Goal: Task Accomplishment & Management: Complete application form

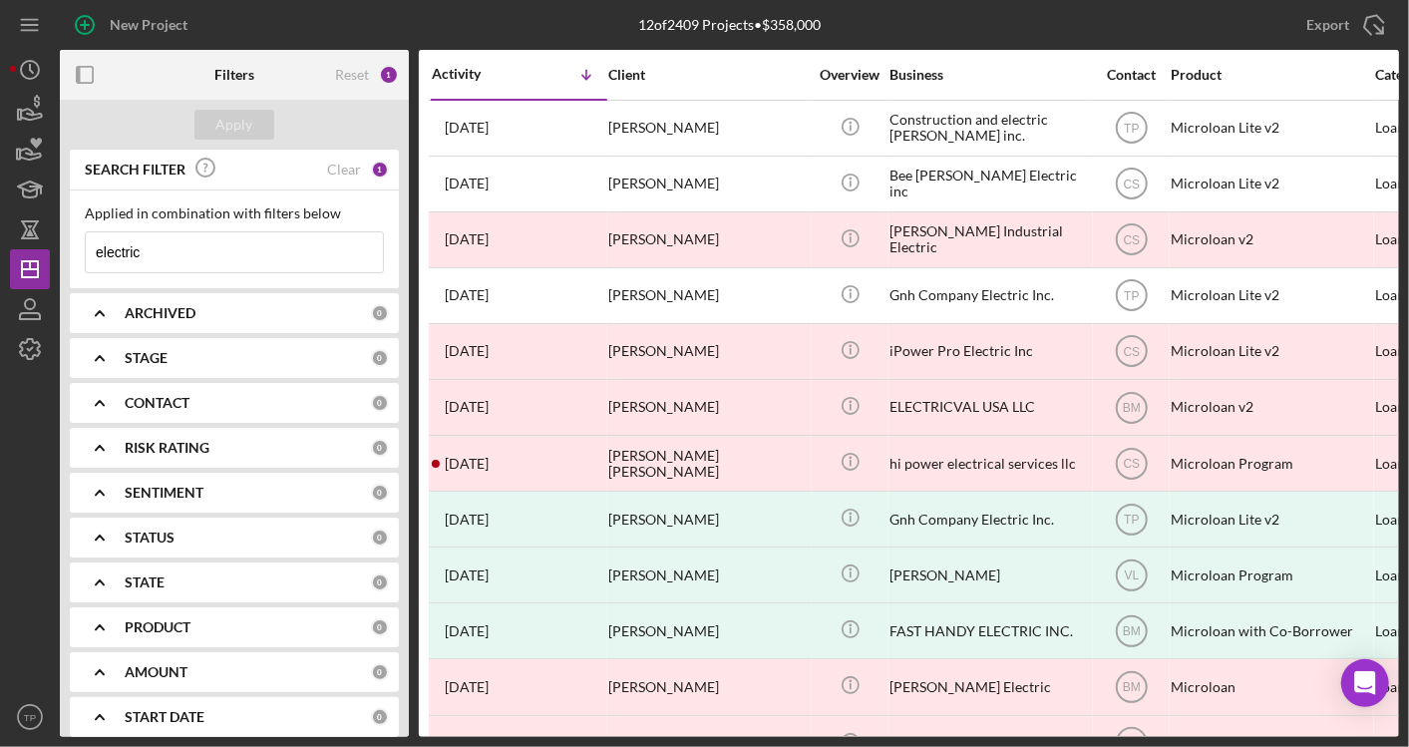
click at [220, 261] on input "electric" at bounding box center [234, 252] width 297 height 40
click at [222, 261] on input "electric" at bounding box center [234, 252] width 297 height 40
click at [223, 261] on input "electric" at bounding box center [234, 252] width 297 height 40
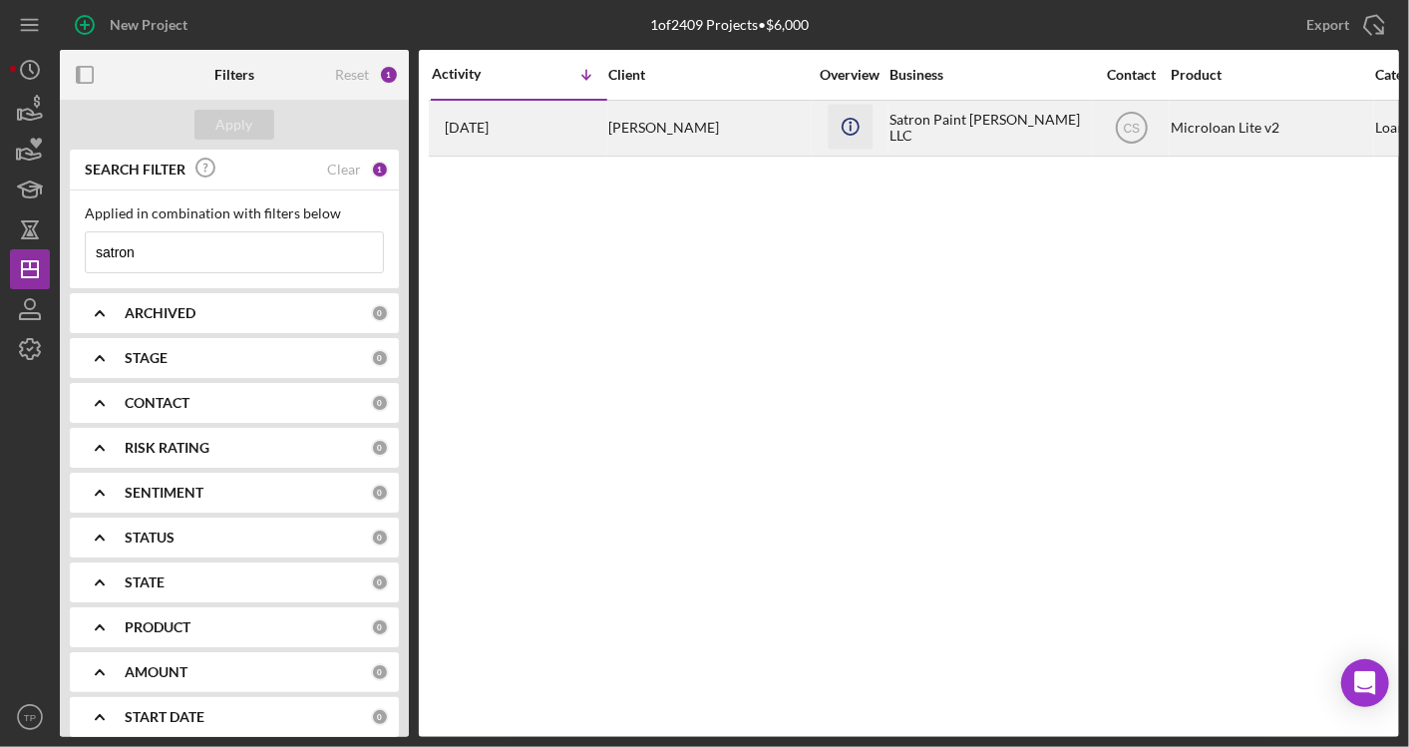
type input "satron"
click at [868, 130] on icon "Icon/Info" at bounding box center [850, 126] width 45 height 45
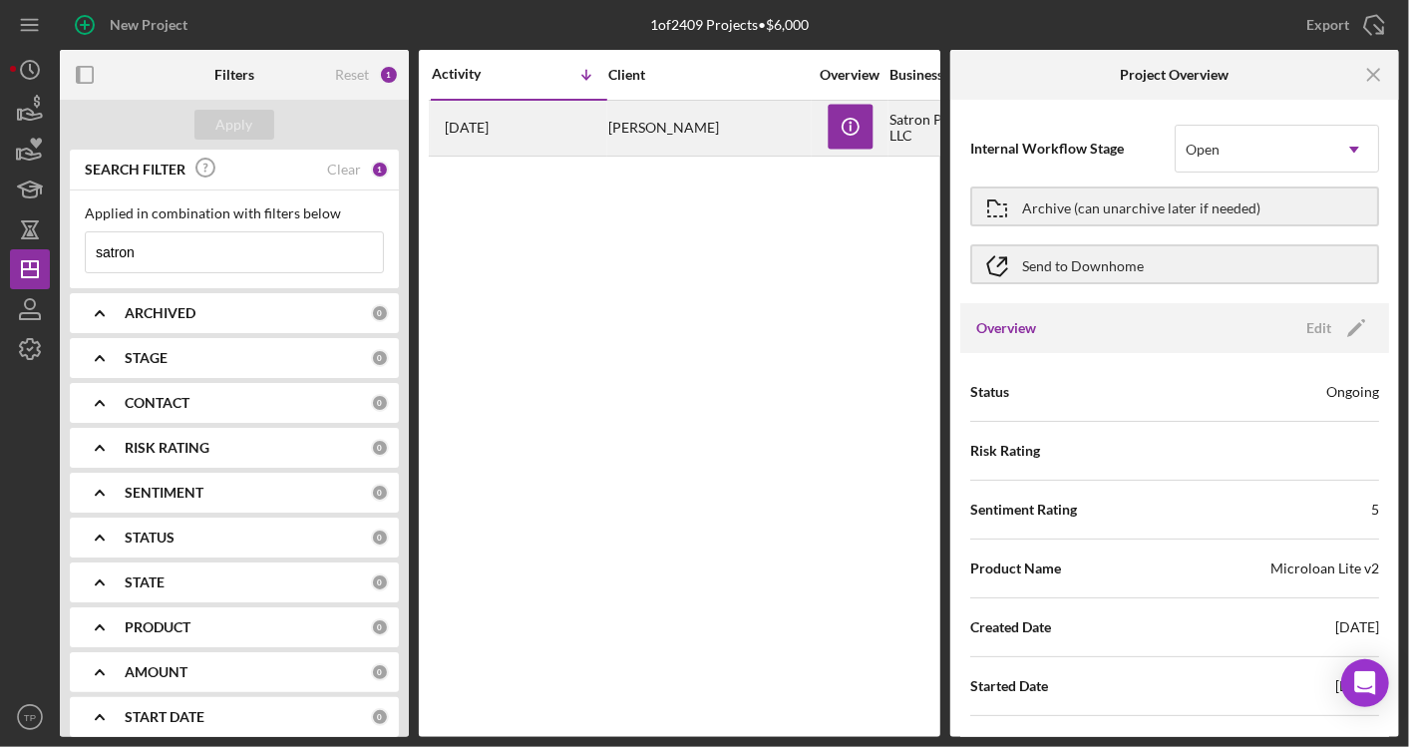
click at [905, 130] on div "Satron Paint Samuel LLC" at bounding box center [989, 128] width 199 height 53
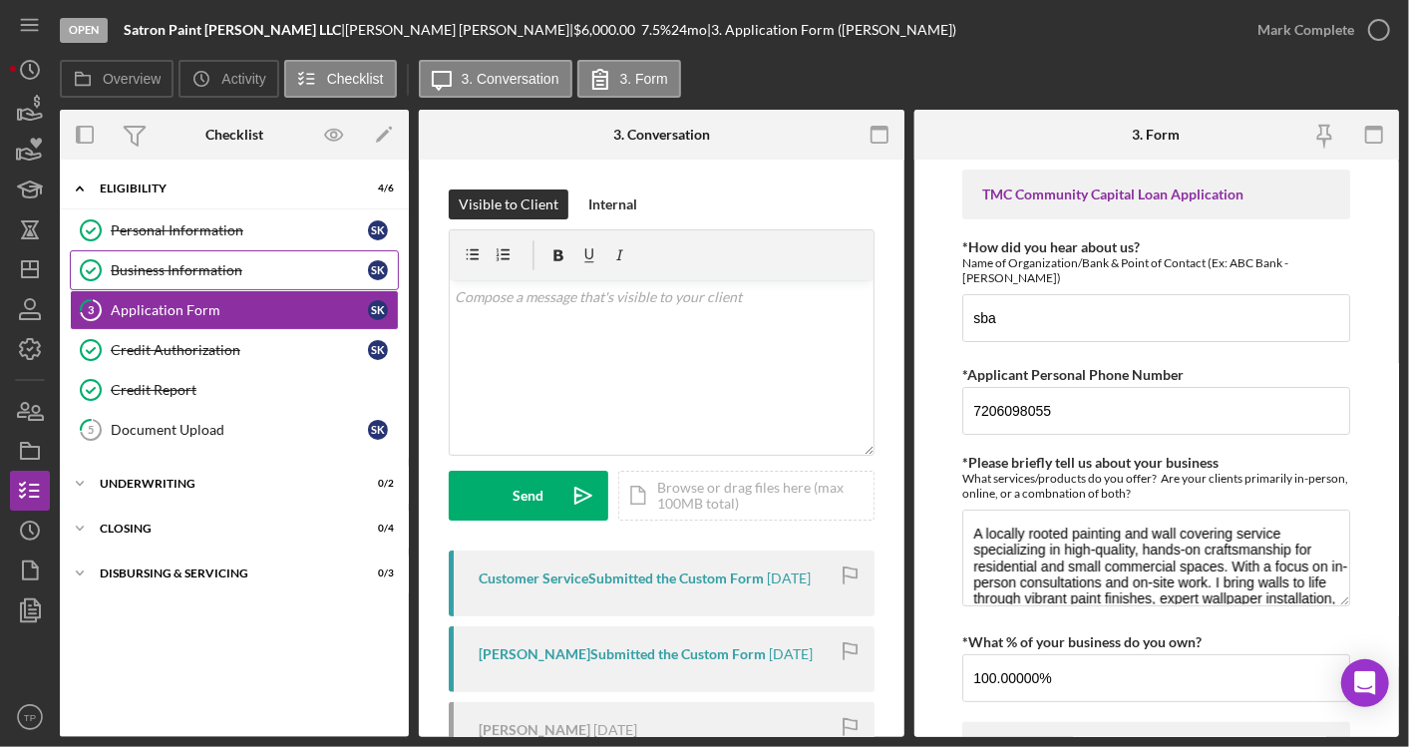
click at [300, 266] on div "Business Information" at bounding box center [239, 270] width 257 height 16
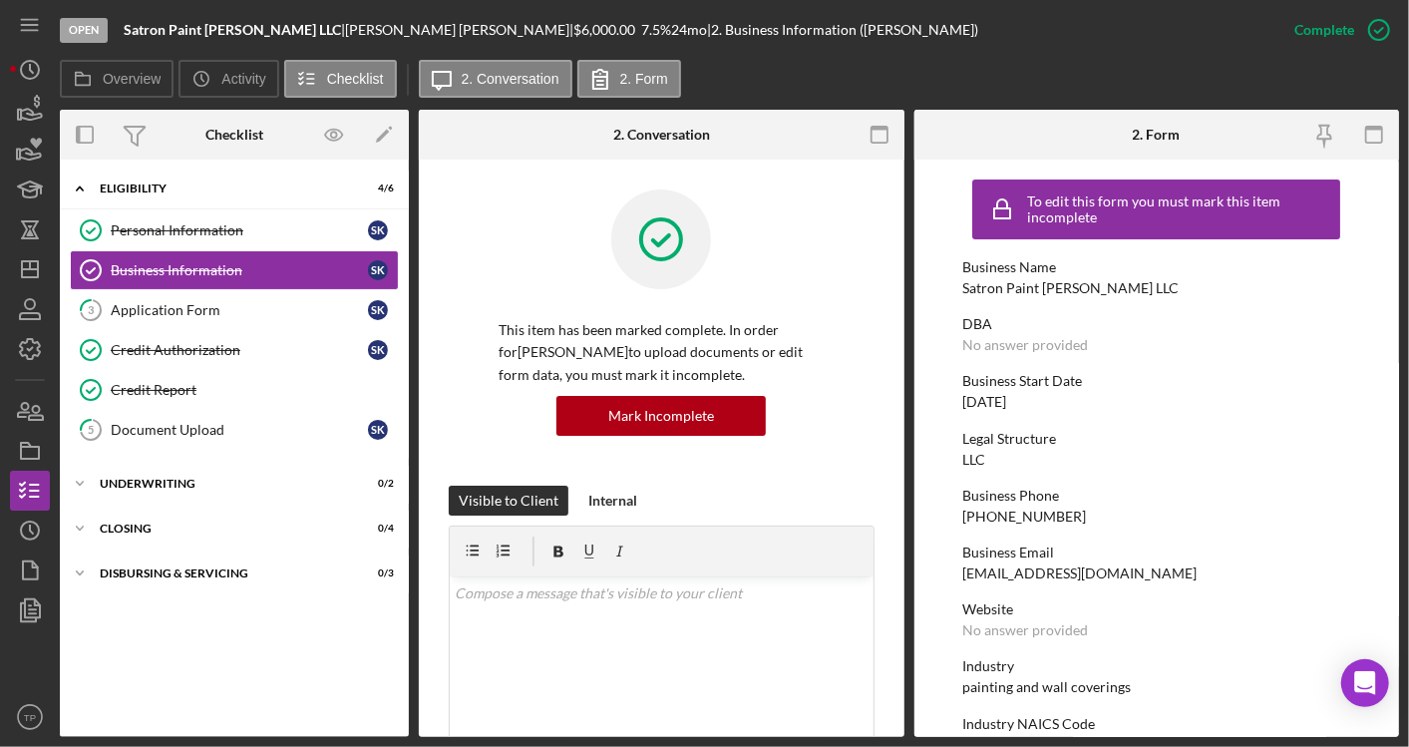
drag, startPoint x: 244, startPoint y: 417, endPoint x: 444, endPoint y: 431, distance: 200.0
click at [243, 419] on link "5 Document Upload s k" at bounding box center [234, 430] width 329 height 40
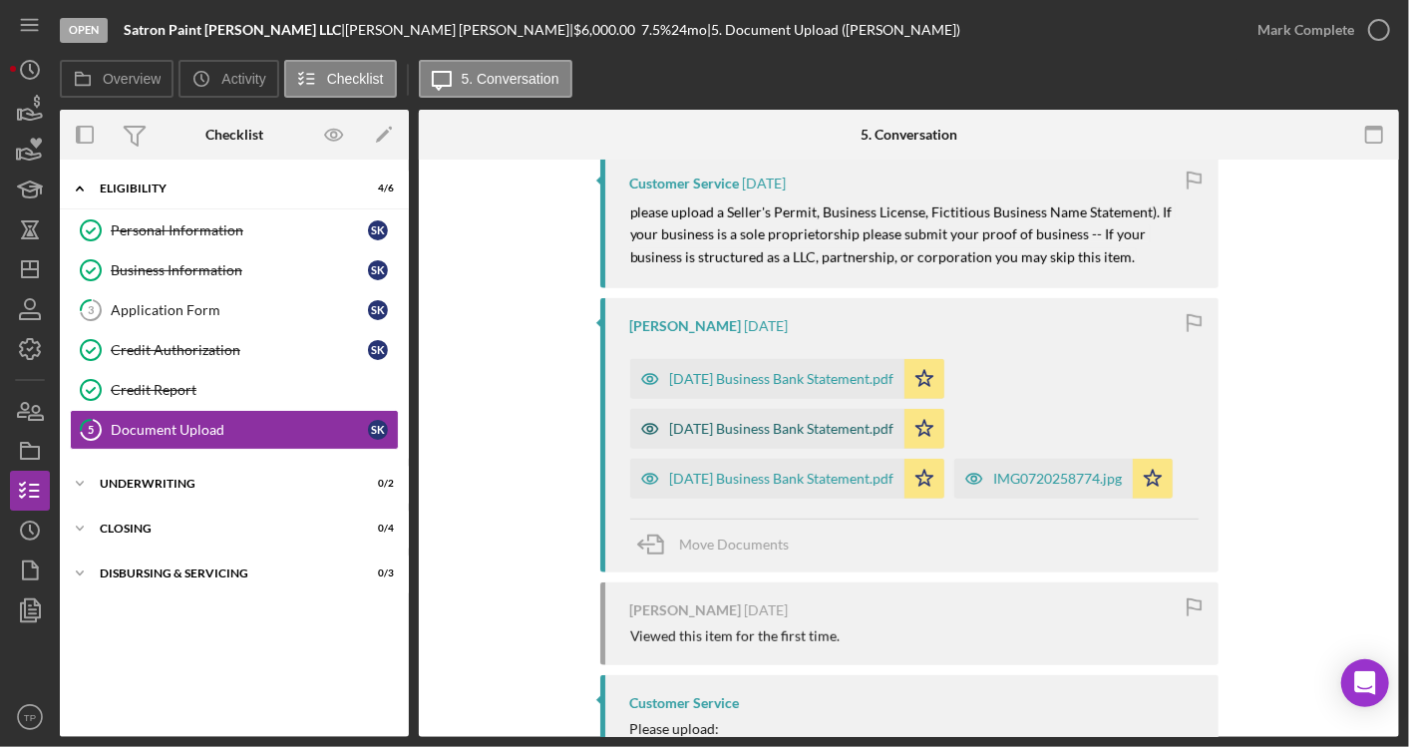
scroll to position [735, 0]
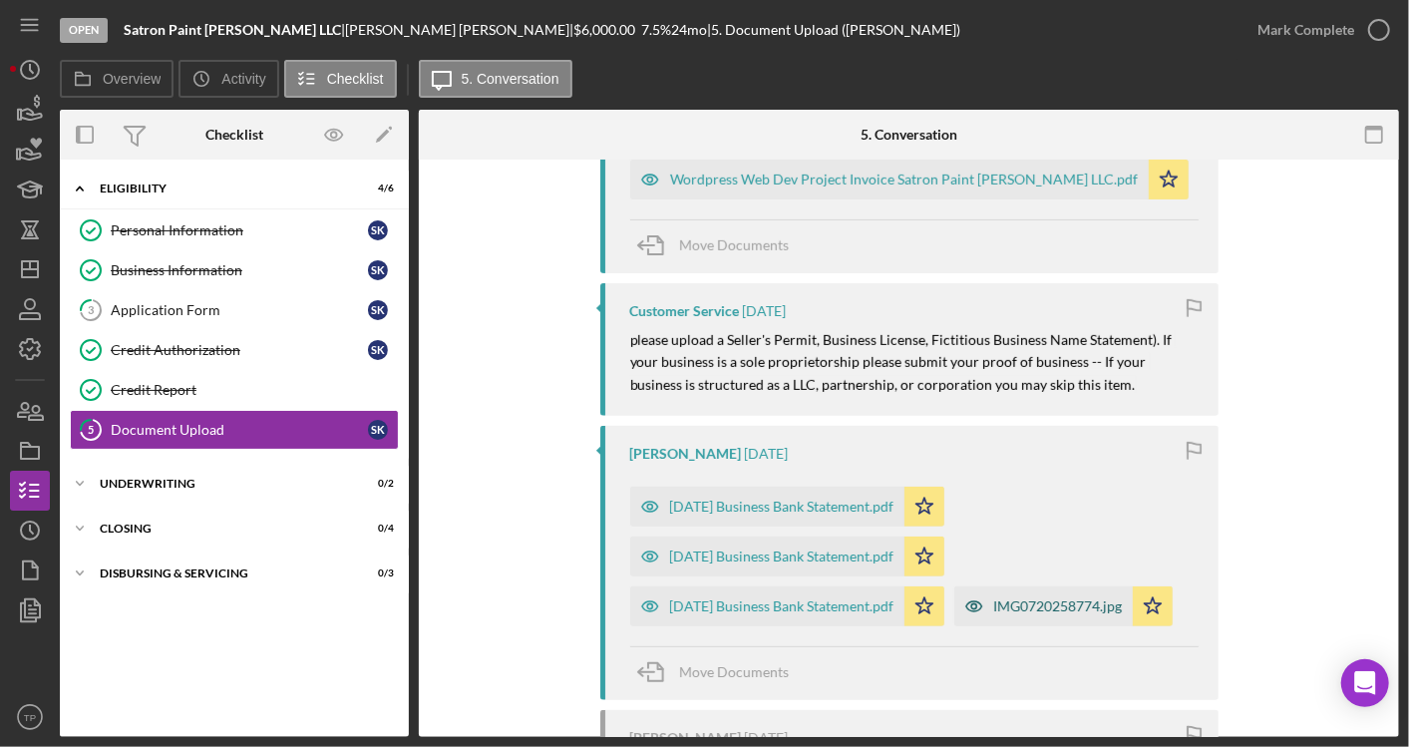
click at [994, 614] on div "IMG0720258774.jpg" at bounding box center [1058, 606] width 129 height 16
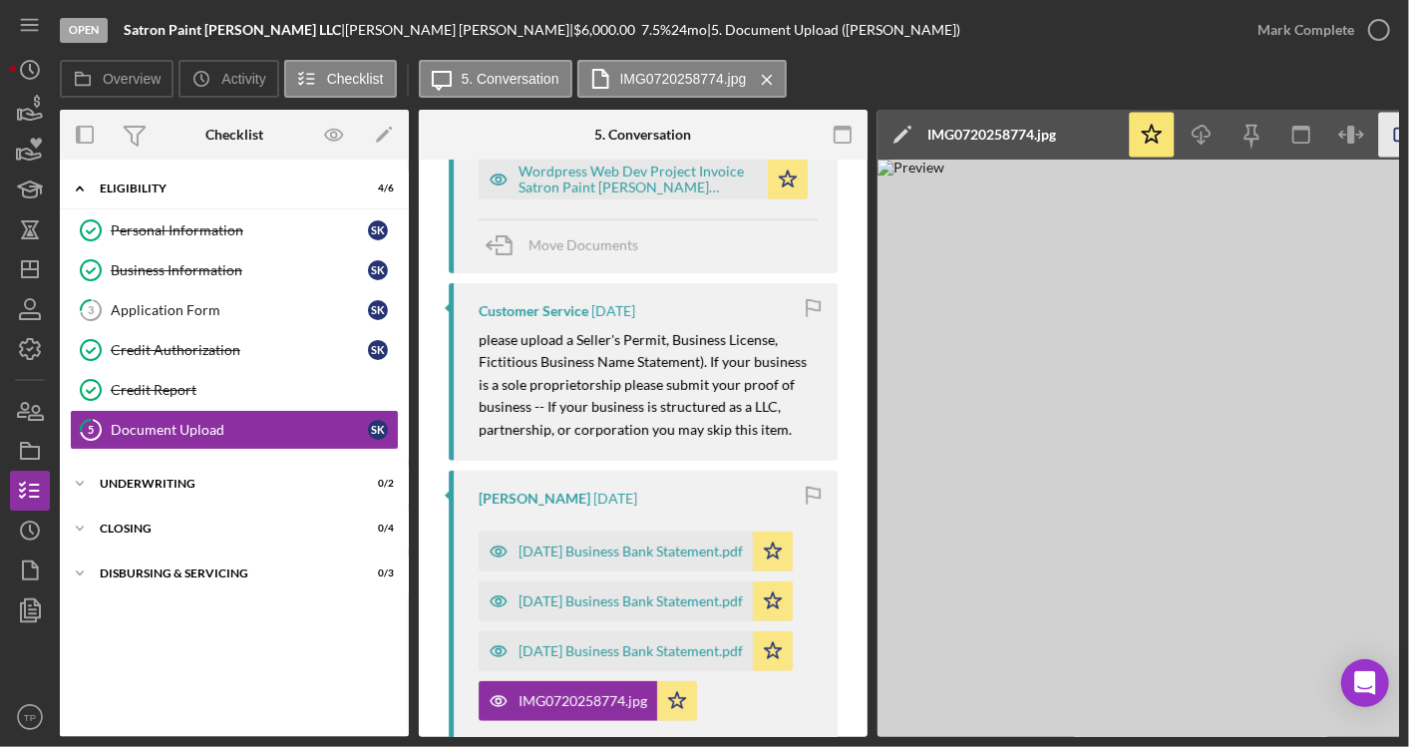
click at [1393, 127] on icon "button" at bounding box center [1401, 135] width 45 height 45
drag, startPoint x: 200, startPoint y: 385, endPoint x: 453, endPoint y: 563, distance: 309.1
click at [200, 385] on div "Credit Report" at bounding box center [254, 390] width 287 height 16
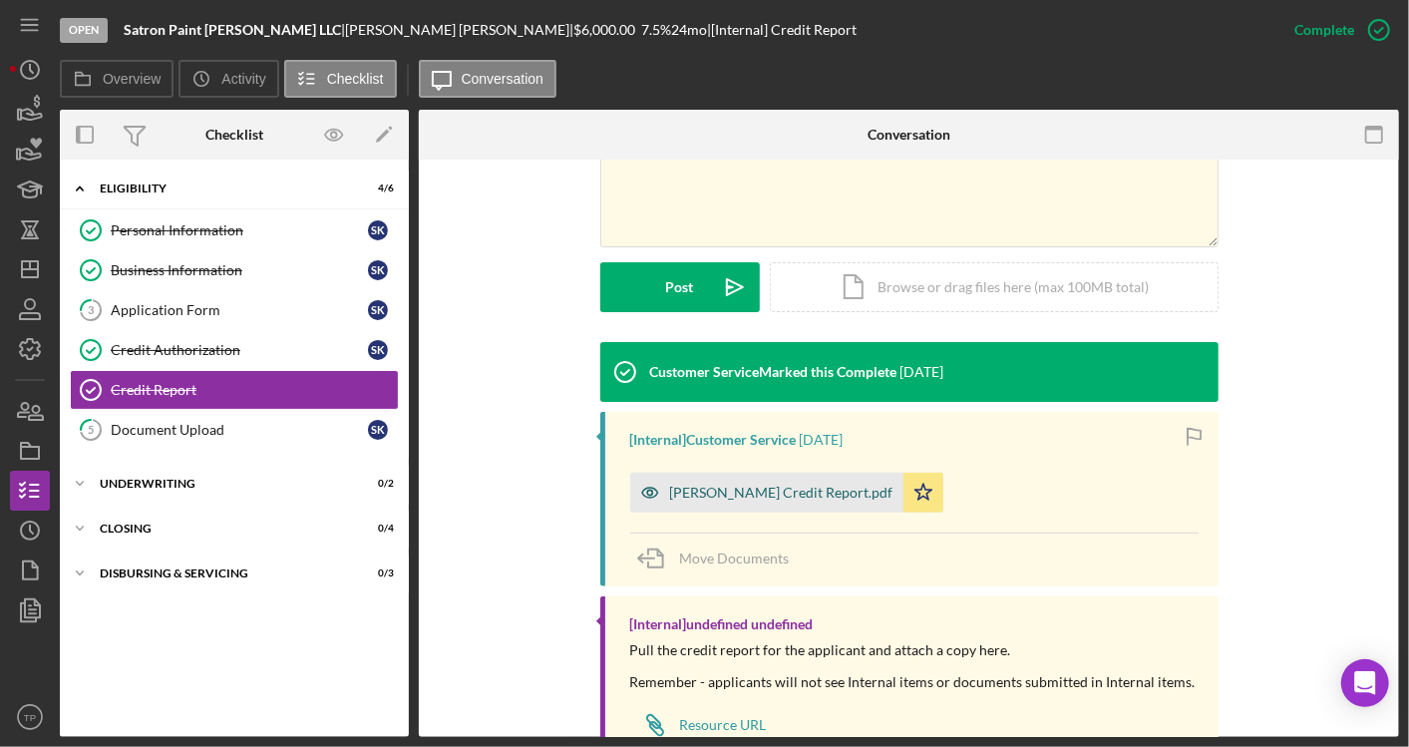
click at [810, 496] on div "[PERSON_NAME] Credit Report.pdf" at bounding box center [781, 493] width 223 height 16
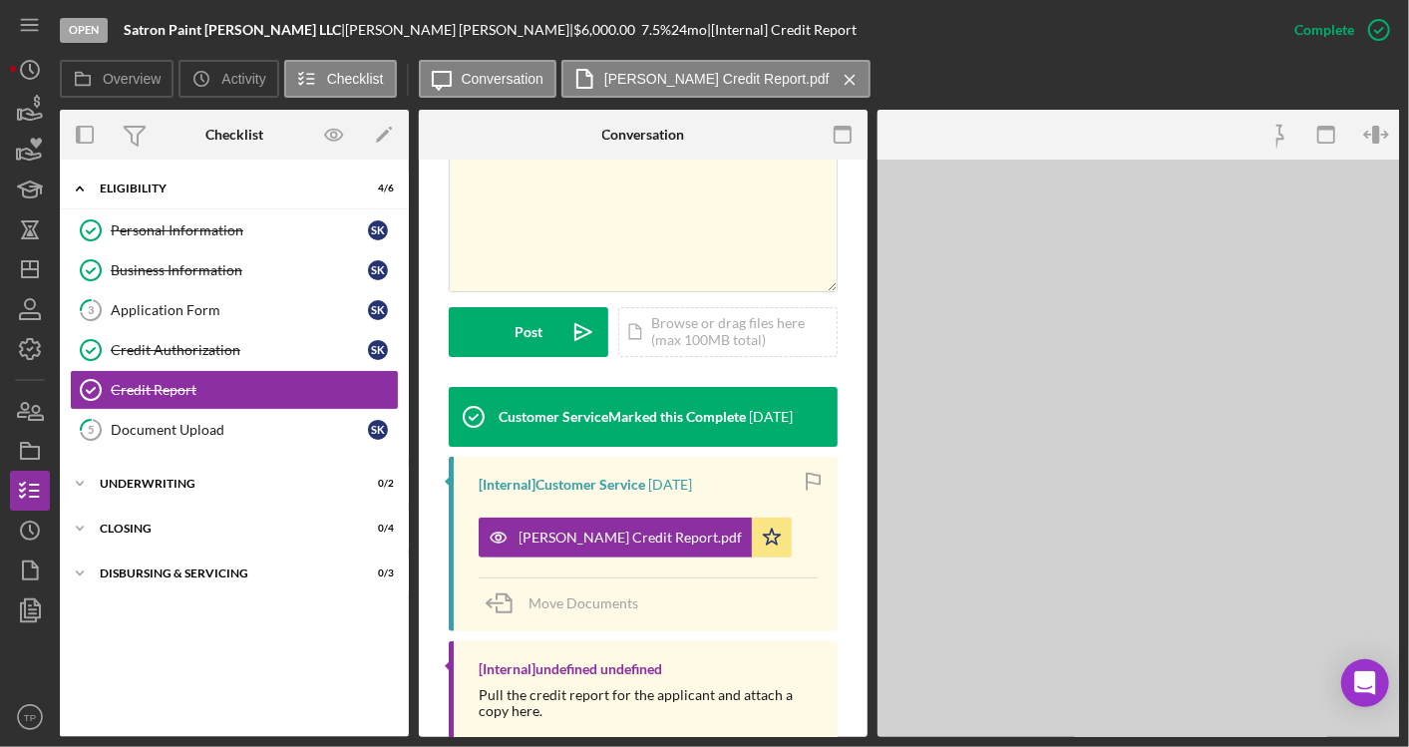
scroll to position [465, 0]
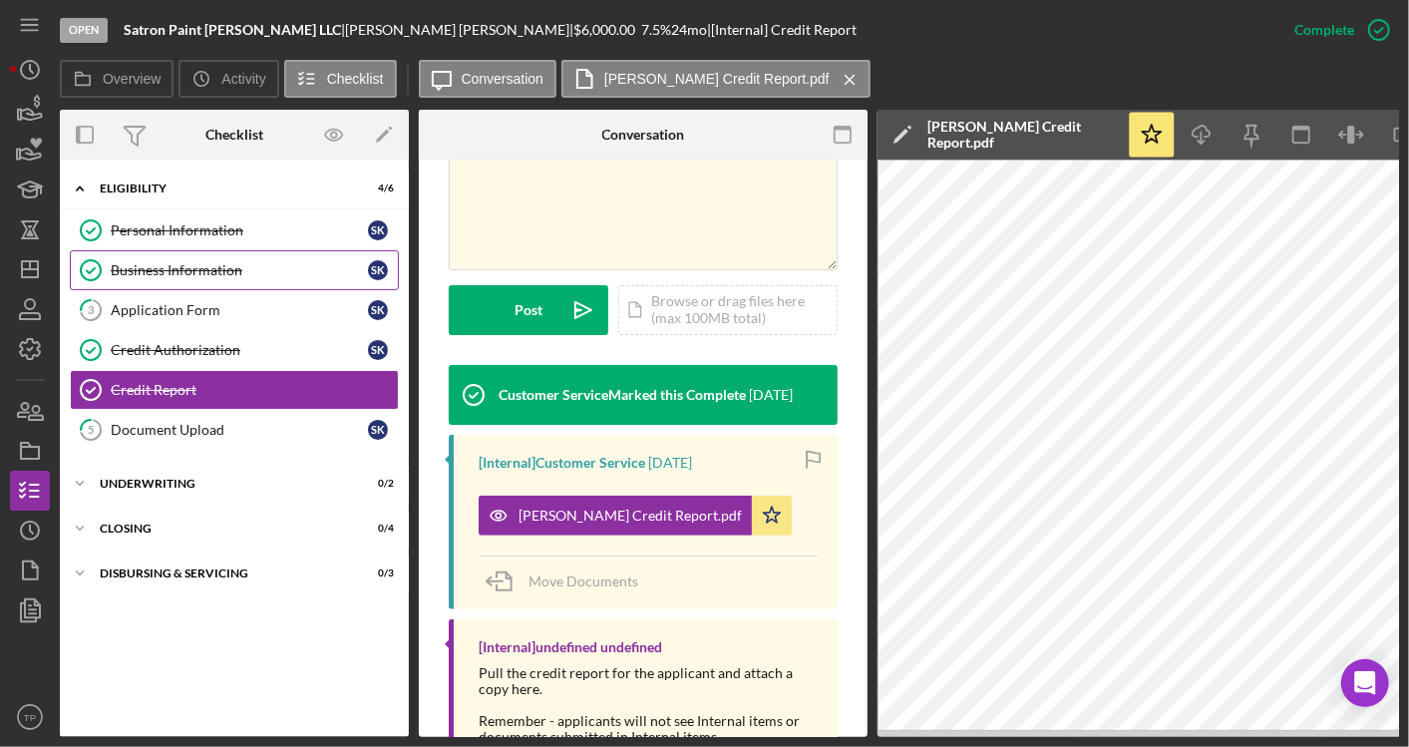
drag, startPoint x: 291, startPoint y: 273, endPoint x: 319, endPoint y: 286, distance: 30.8
click at [291, 273] on div "Business Information" at bounding box center [239, 270] width 257 height 16
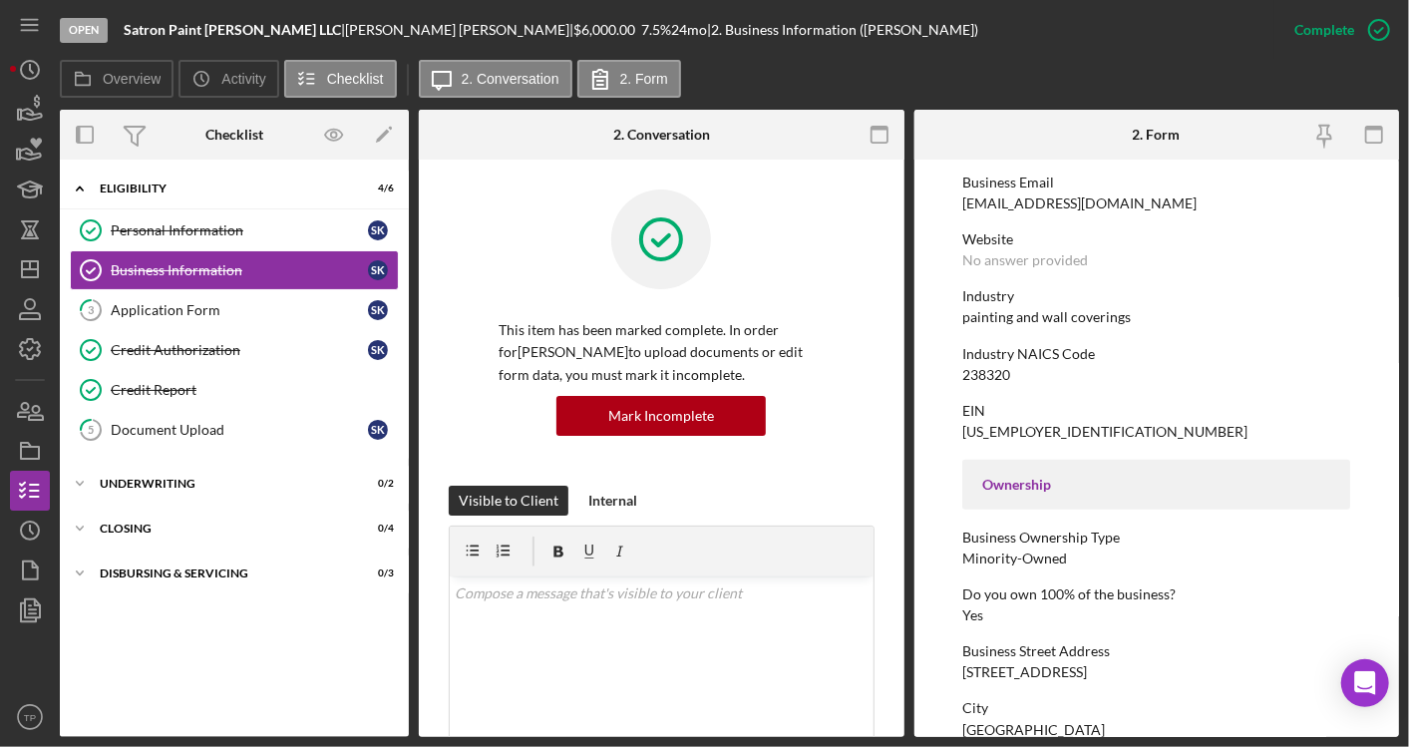
scroll to position [554, 0]
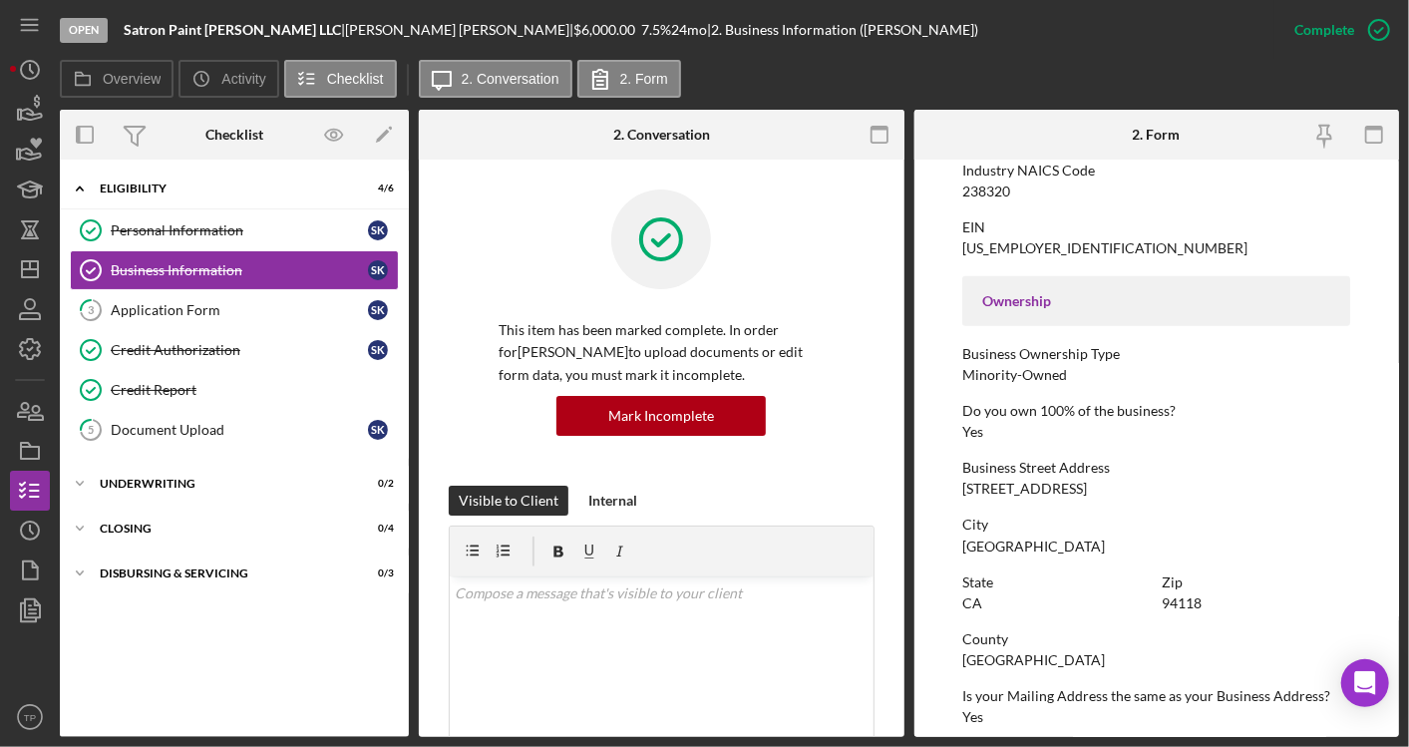
drag, startPoint x: 182, startPoint y: 291, endPoint x: 499, endPoint y: 390, distance: 332.2
click at [182, 291] on link "3 Application Form s k" at bounding box center [234, 310] width 329 height 40
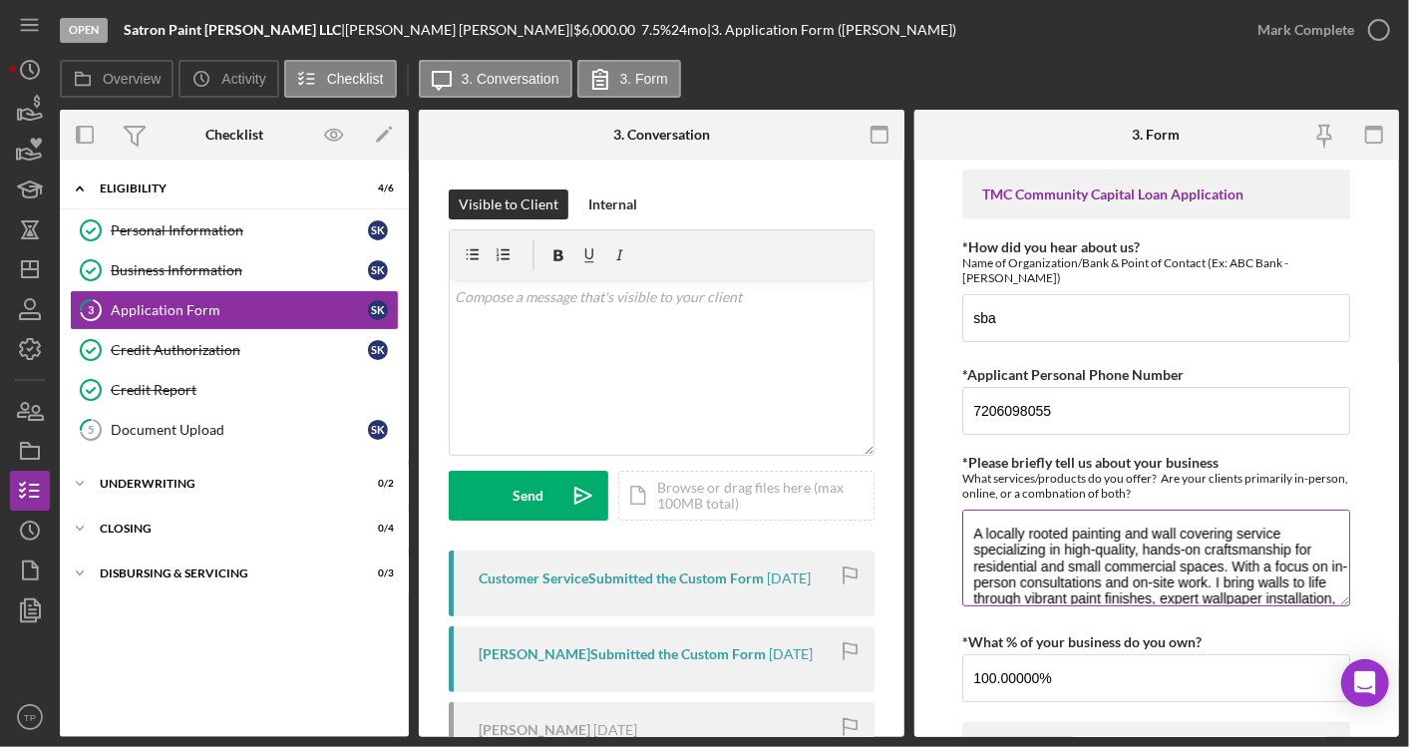
click at [1063, 533] on textarea "A locally rooted painting and wall covering service specializing in high-qualit…" at bounding box center [1156, 558] width 388 height 96
click at [211, 267] on div "Business Information" at bounding box center [239, 270] width 257 height 16
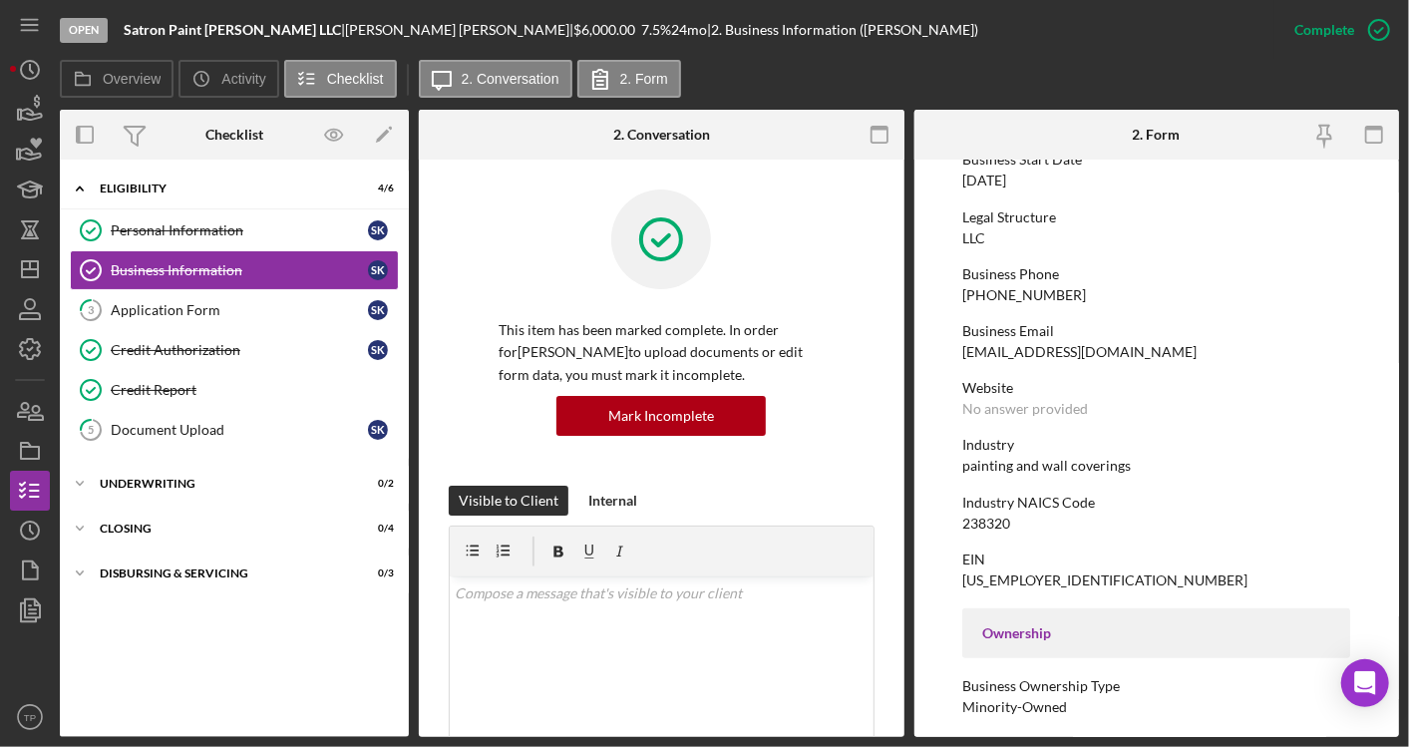
scroll to position [554, 0]
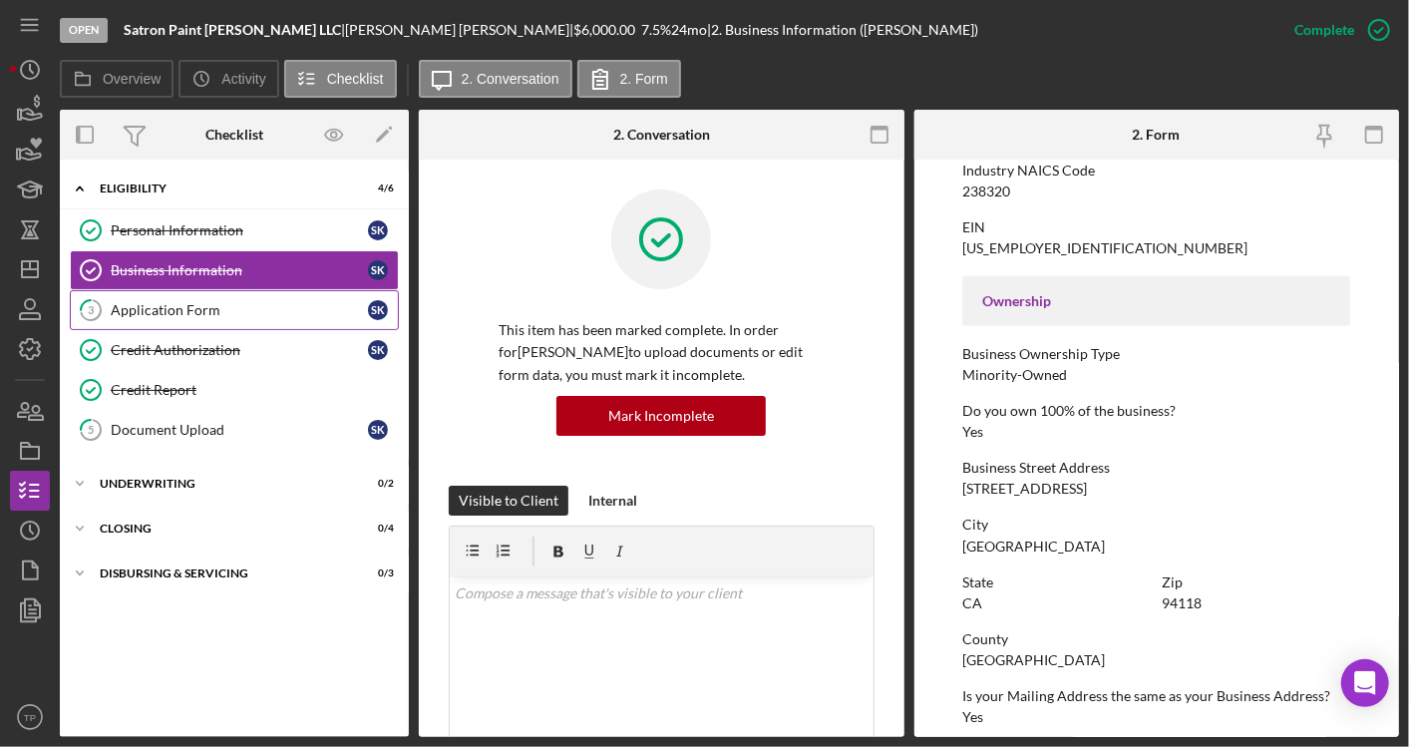
click at [338, 310] on div "Application Form" at bounding box center [239, 310] width 257 height 16
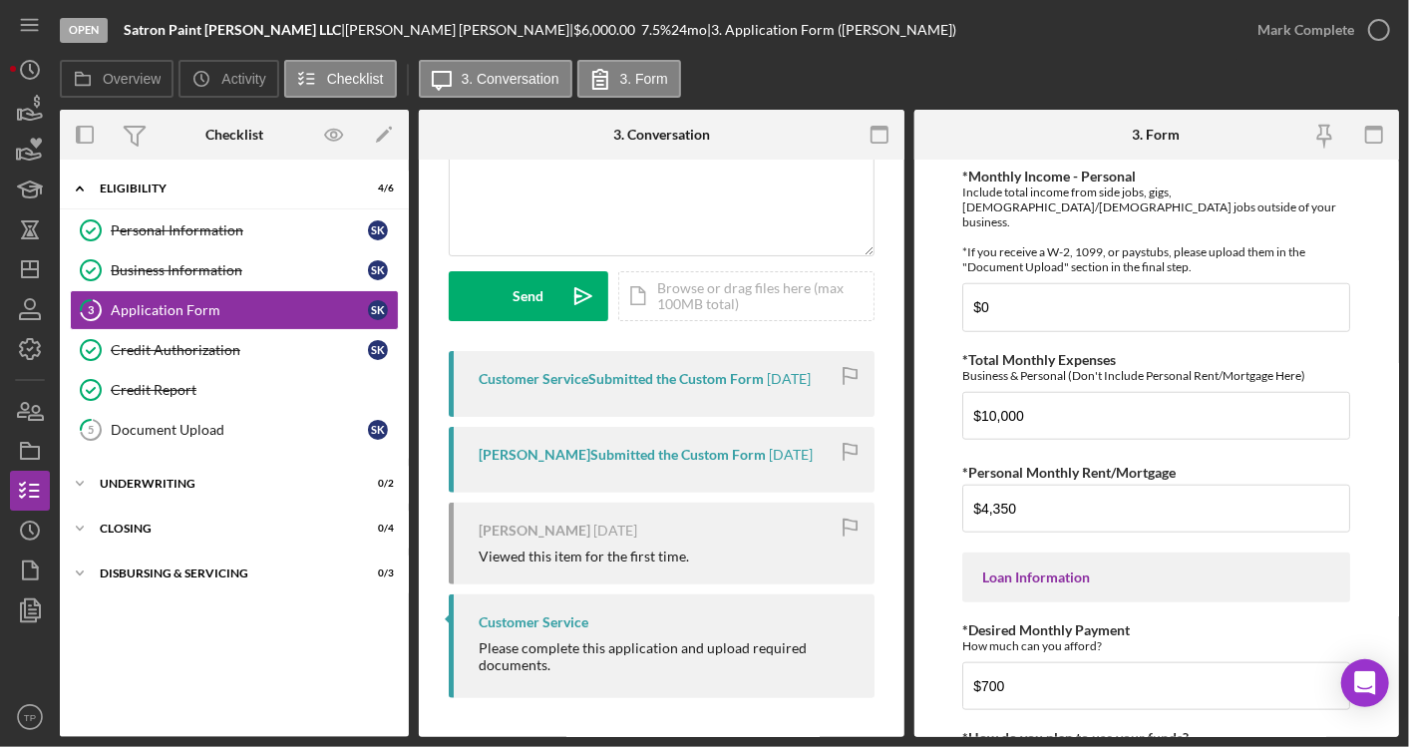
scroll to position [1111, 0]
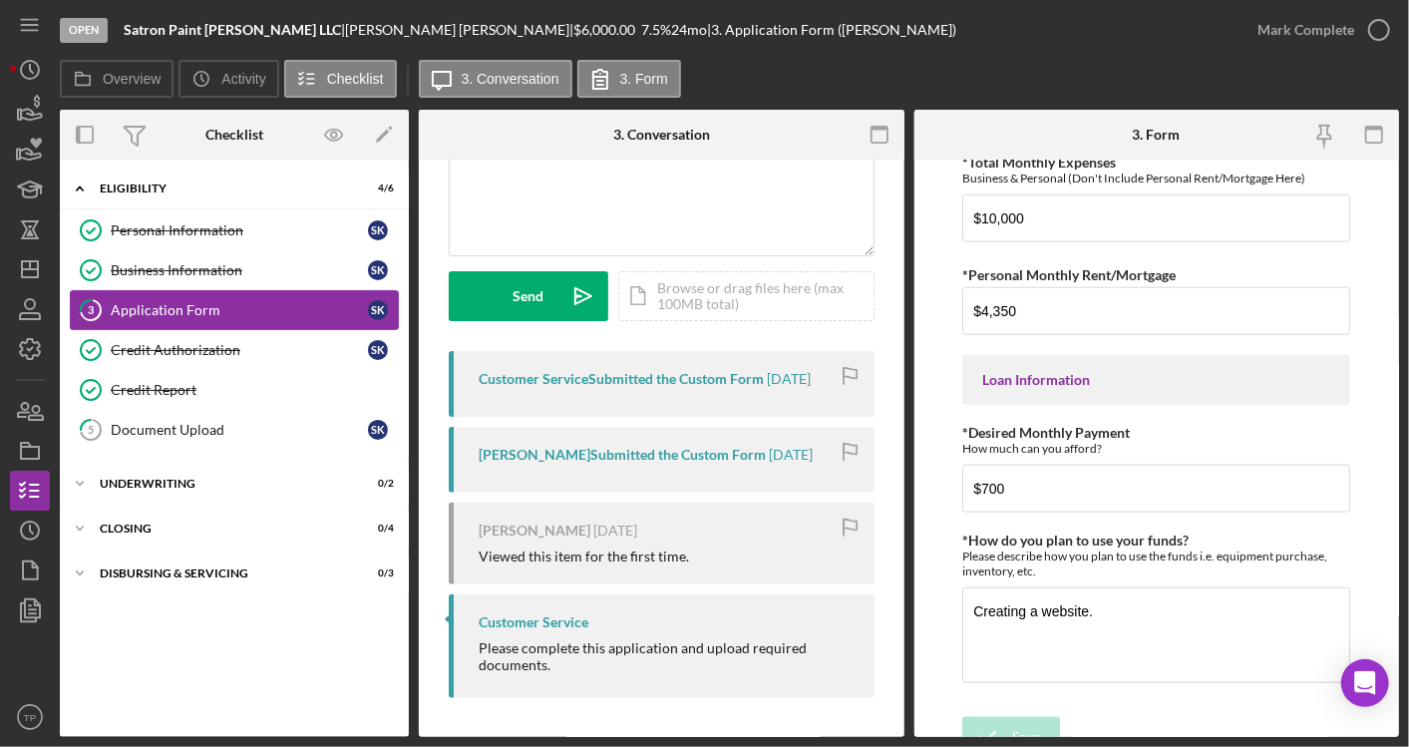
click at [186, 316] on div "Application Form" at bounding box center [239, 310] width 257 height 16
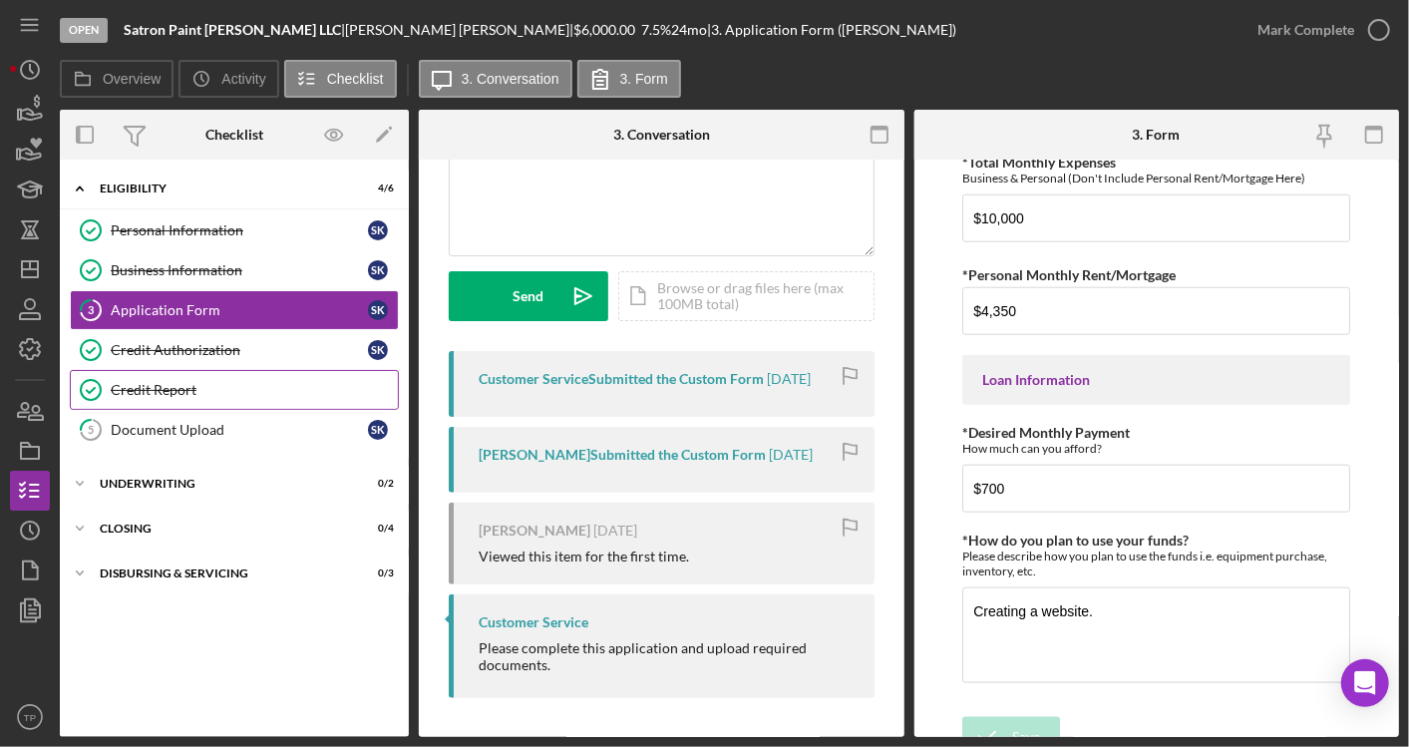
click at [197, 396] on link "Credit Report Credit Report" at bounding box center [234, 390] width 329 height 40
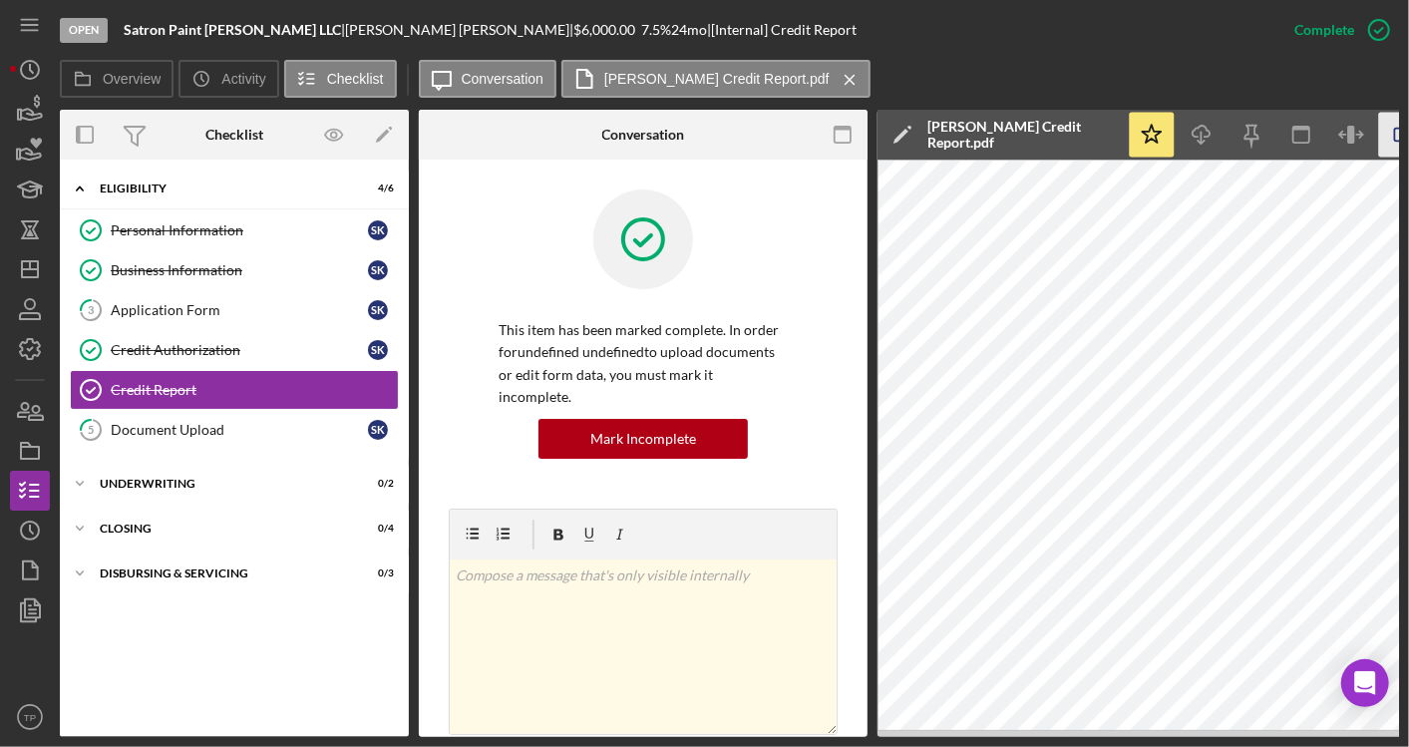
click at [1387, 127] on icon "button" at bounding box center [1401, 135] width 45 height 45
drag, startPoint x: 204, startPoint y: 482, endPoint x: 217, endPoint y: 492, distance: 16.4
click at [204, 482] on div "Underwriting" at bounding box center [242, 484] width 284 height 12
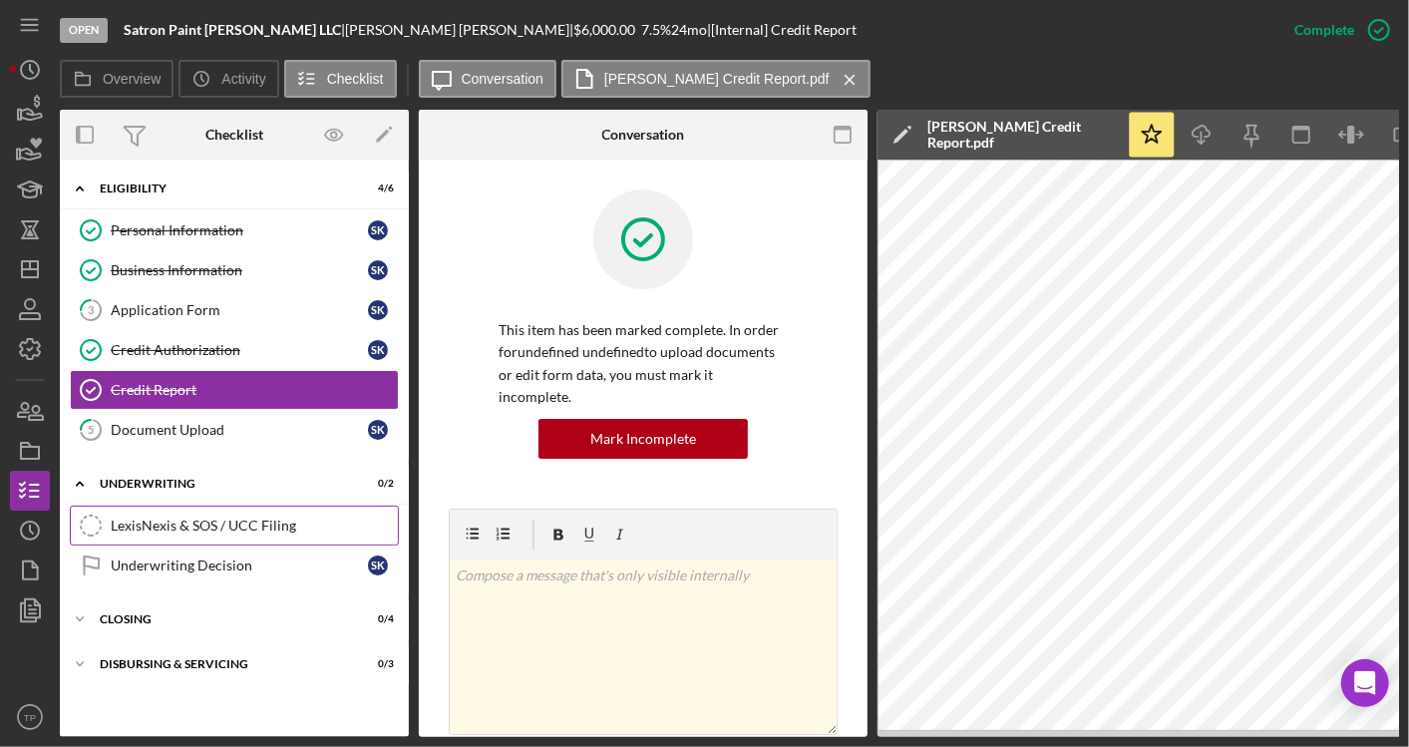
click at [232, 518] on div "LexisNexis & SOS / UCC Filing" at bounding box center [254, 526] width 287 height 16
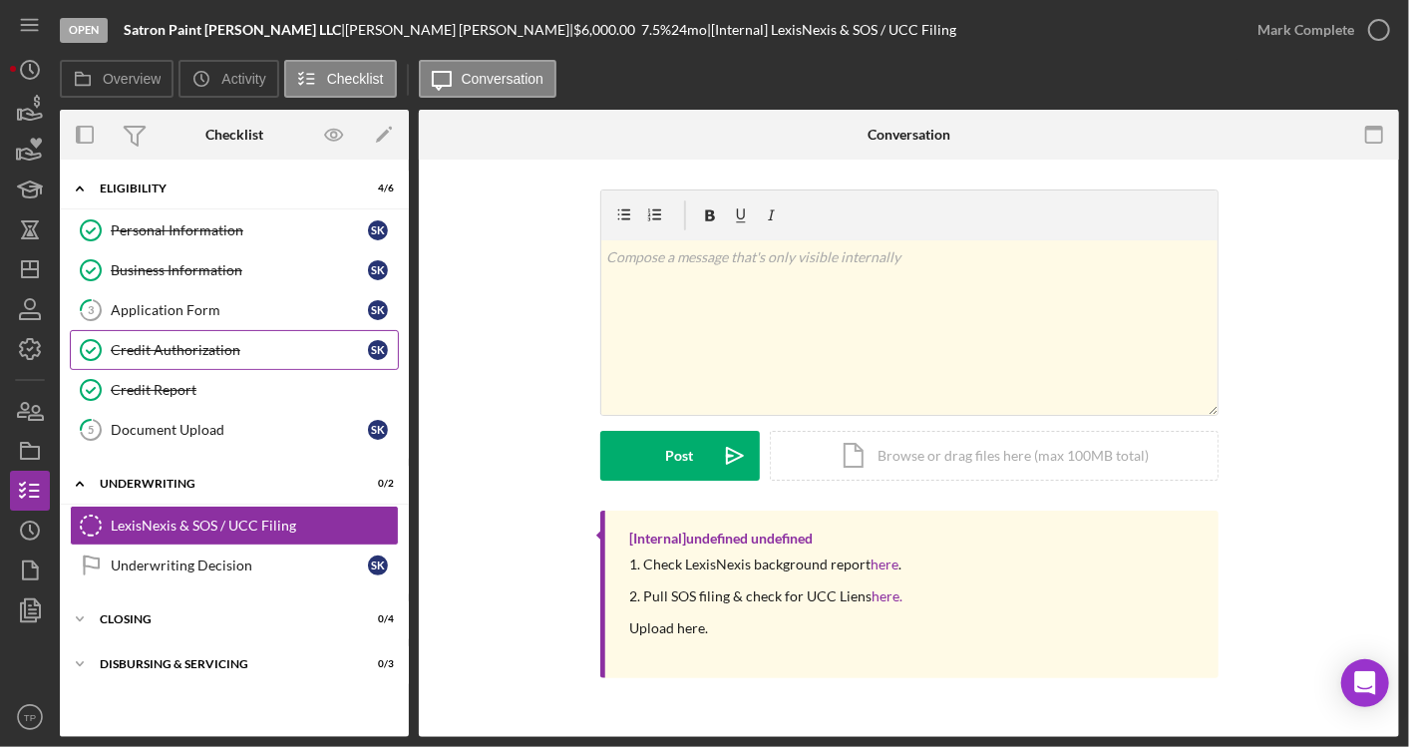
click at [253, 356] on link "Credit Authorization Credit Authorization s k" at bounding box center [234, 350] width 329 height 40
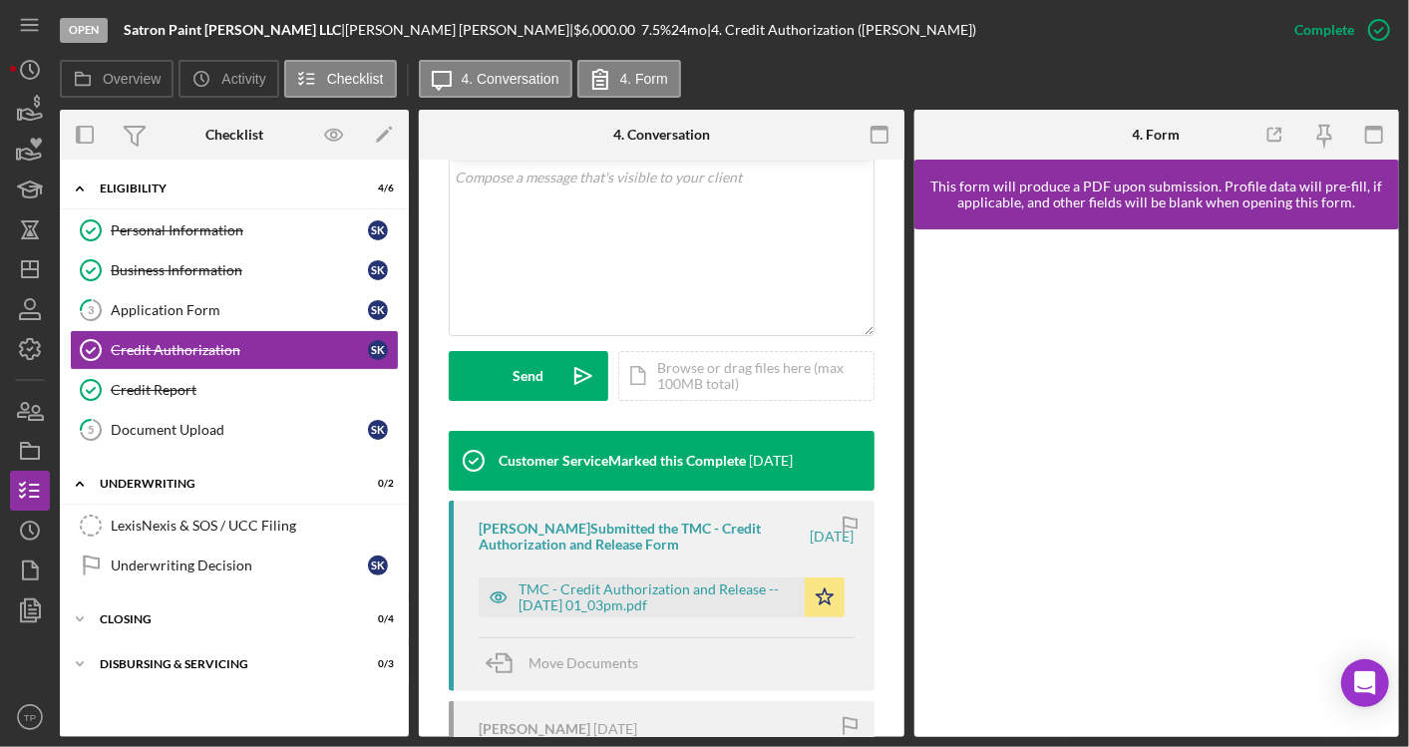
scroll to position [554, 0]
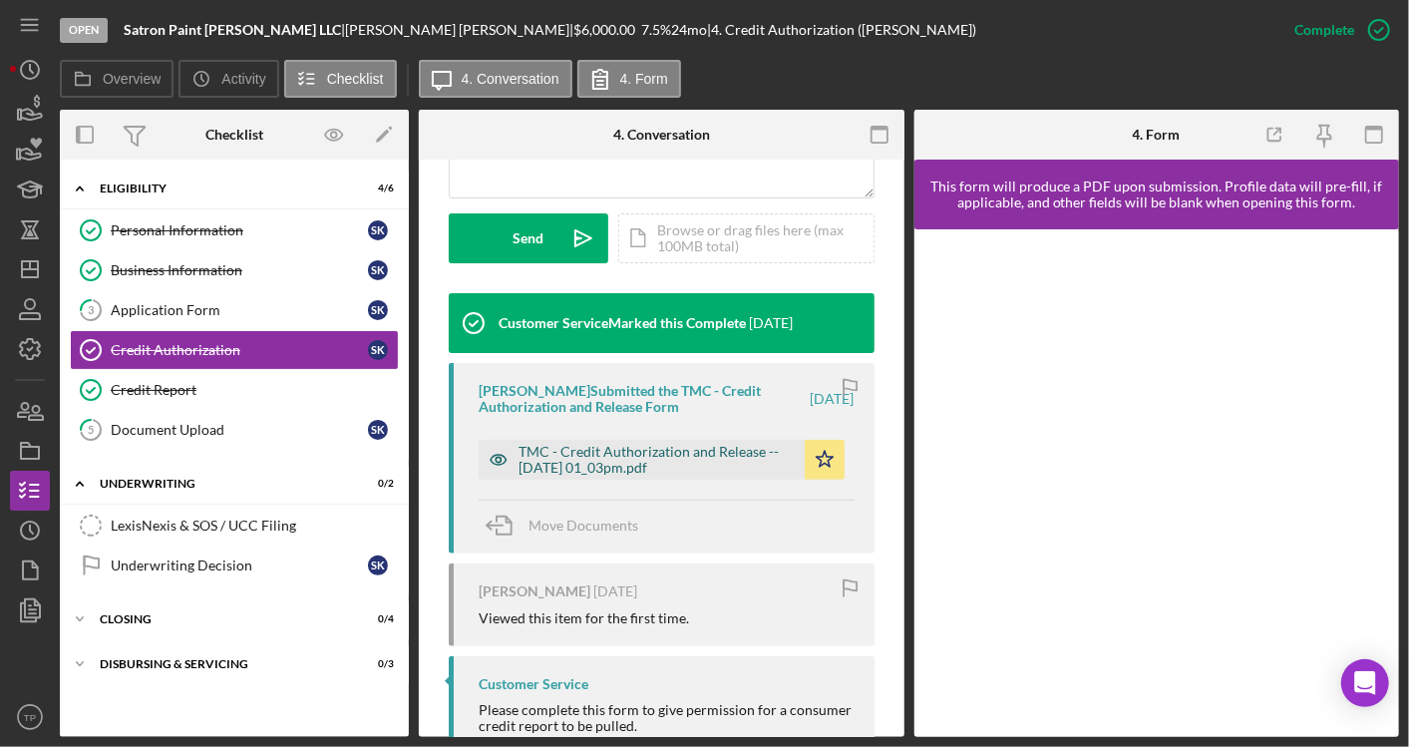
click at [698, 449] on div "TMC - Credit Authorization and Release -- 2025-07-22 01_03pm.pdf" at bounding box center [657, 460] width 276 height 32
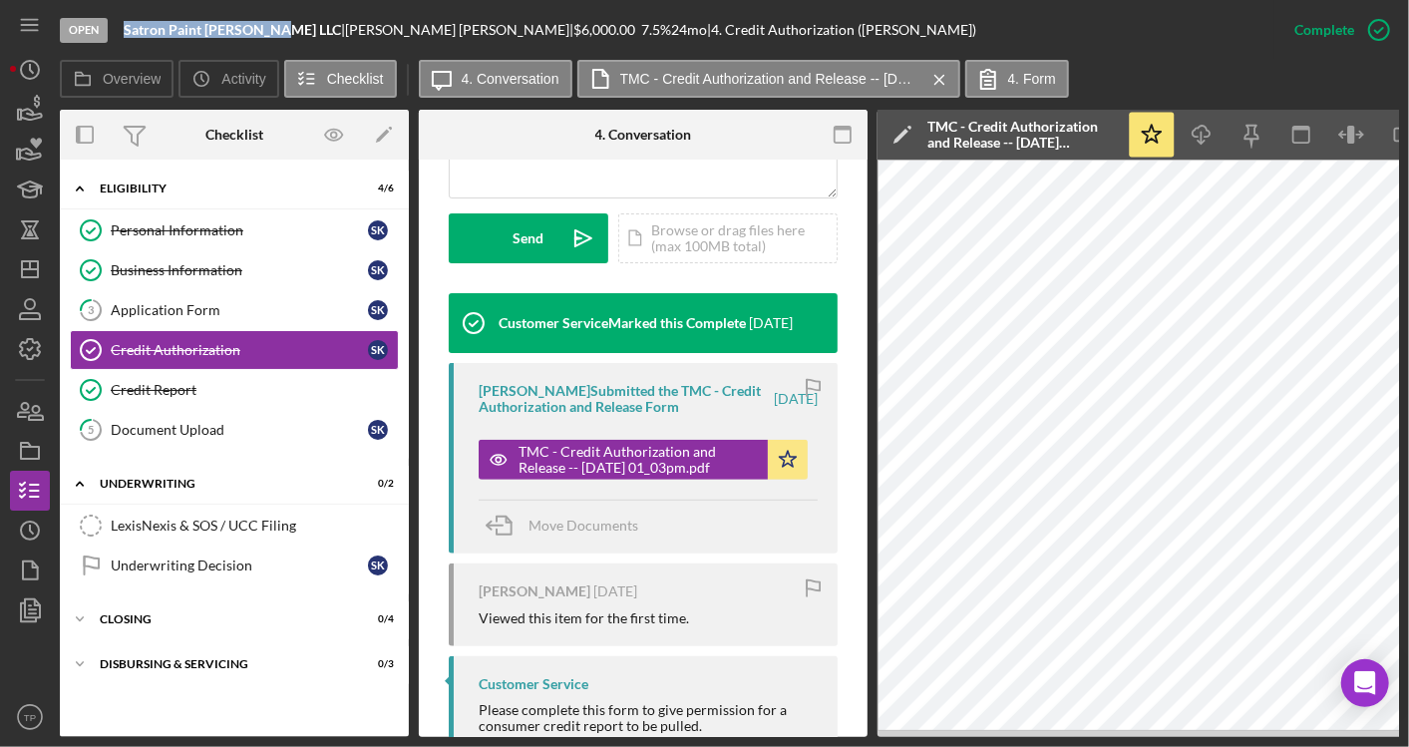
drag, startPoint x: 273, startPoint y: 27, endPoint x: 124, endPoint y: 32, distance: 149.7
click at [124, 32] on b "Satron Paint Samuel LLC" at bounding box center [232, 29] width 217 height 17
copy b "Satron Paint Samuel LLC"
click at [193, 286] on link "Business Information Business Information s k" at bounding box center [234, 270] width 329 height 40
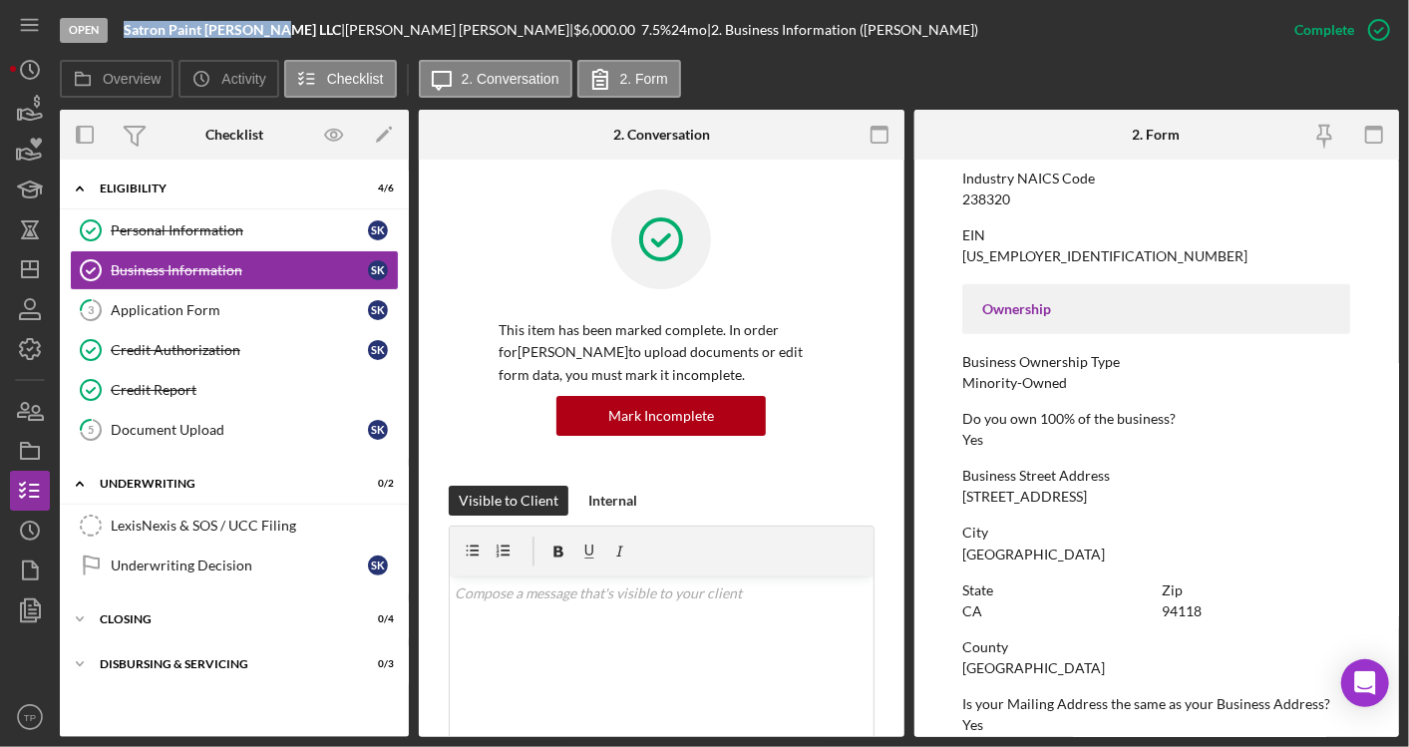
scroll to position [554, 0]
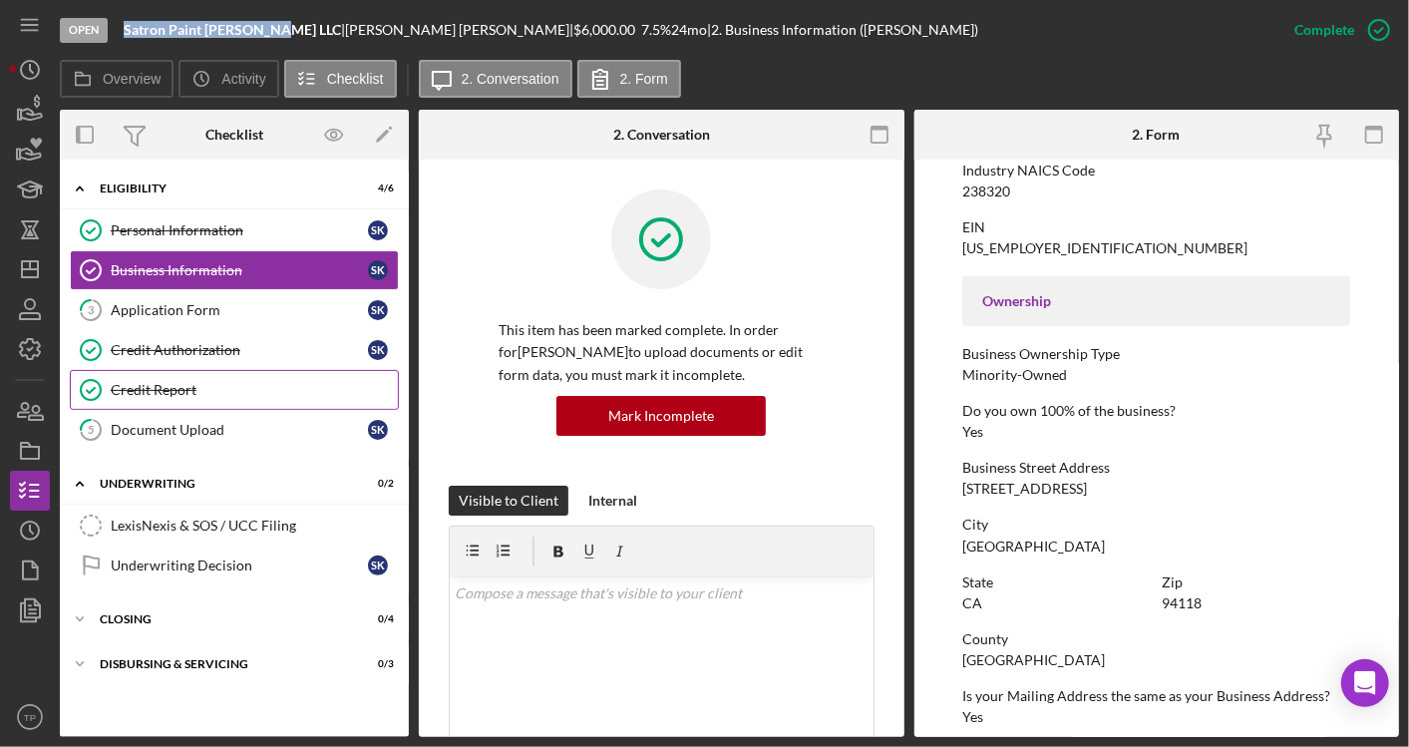
click at [264, 370] on link "Credit Report Credit Report" at bounding box center [234, 390] width 329 height 40
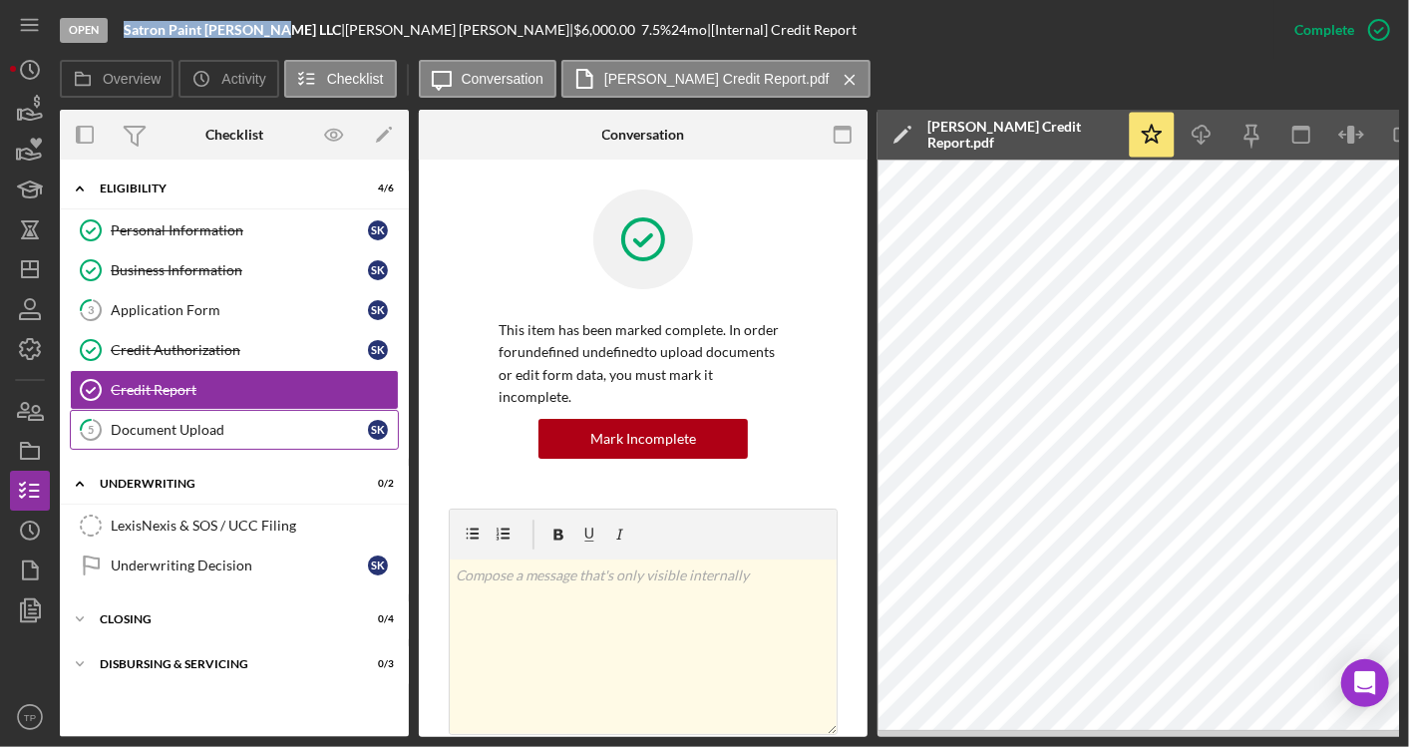
click at [316, 415] on link "5 Document Upload s k" at bounding box center [234, 430] width 329 height 40
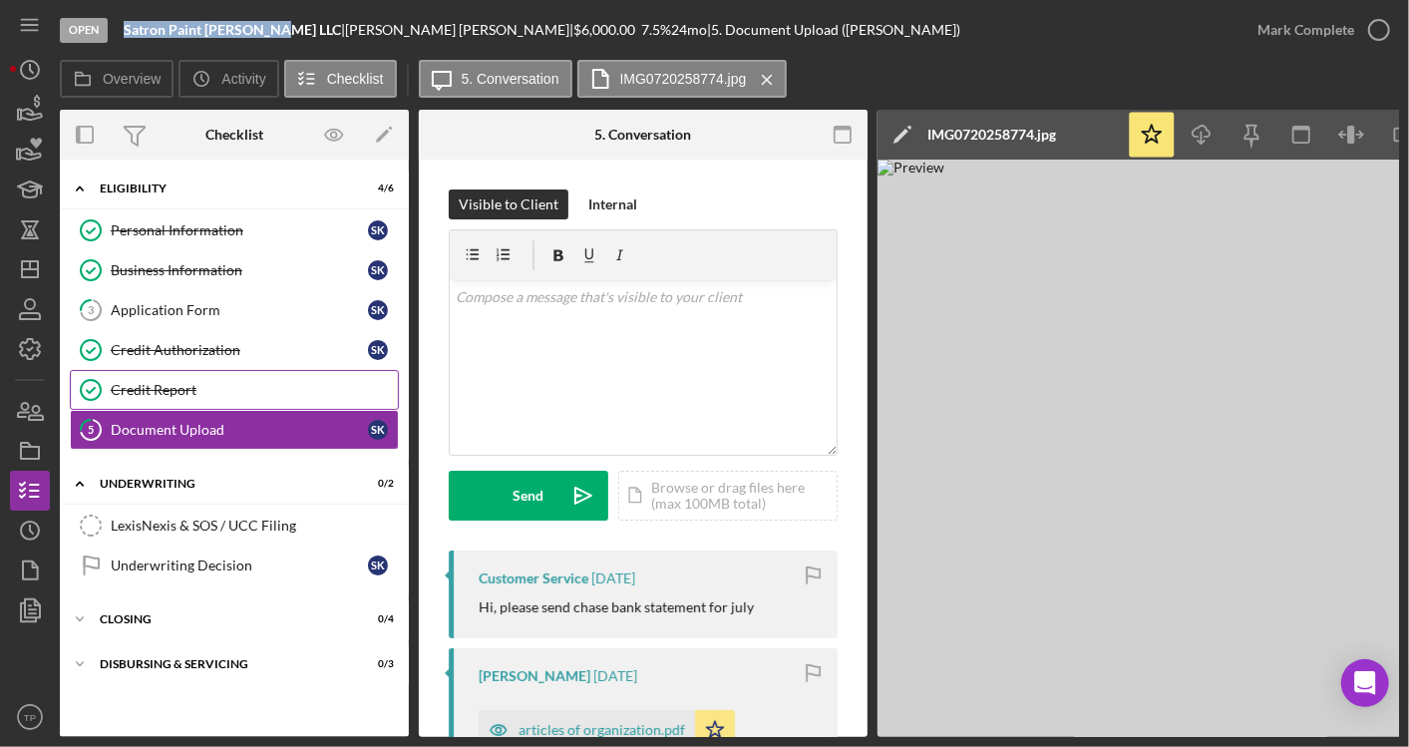
click at [254, 376] on link "Credit Report Credit Report" at bounding box center [234, 390] width 329 height 40
